Goal: Find specific page/section: Find specific page/section

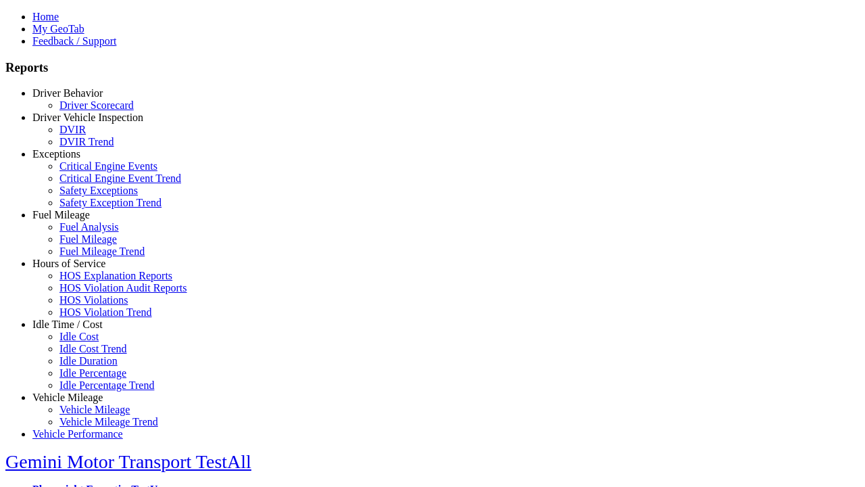
click at [78, 160] on link "Exceptions" at bounding box center [56, 153] width 48 height 11
click at [88, 208] on link "Safety Exception Trend" at bounding box center [110, 202] width 102 height 11
select select
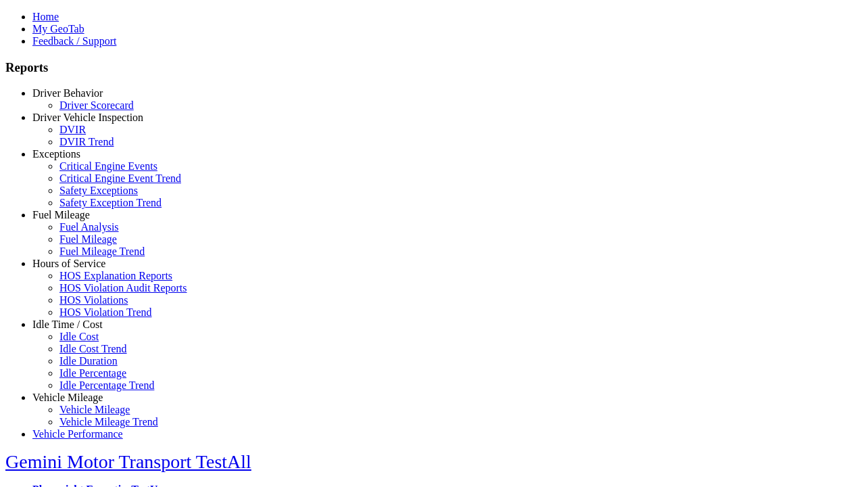
select select
